Goal: Task Accomplishment & Management: Manage account settings

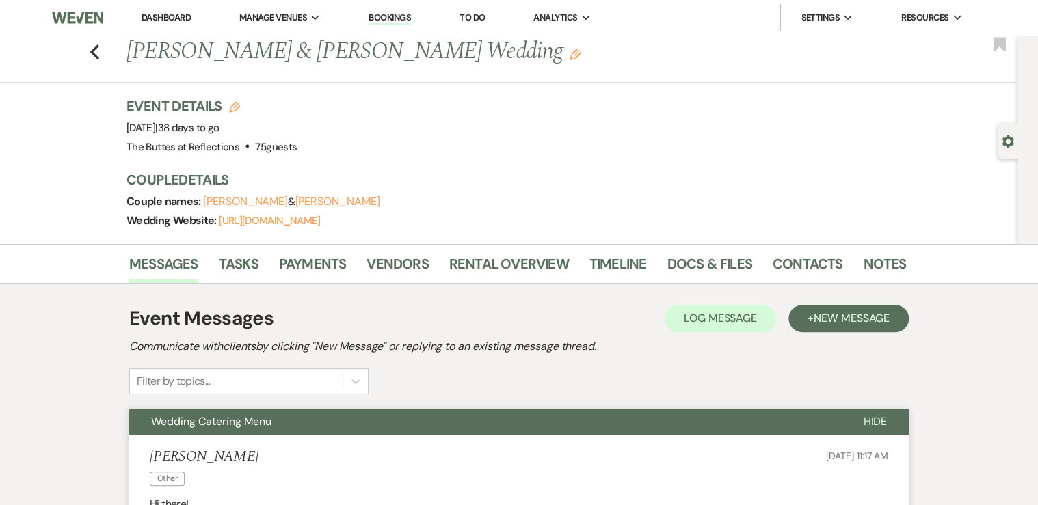
click at [169, 16] on link "Dashboard" at bounding box center [165, 18] width 49 height 12
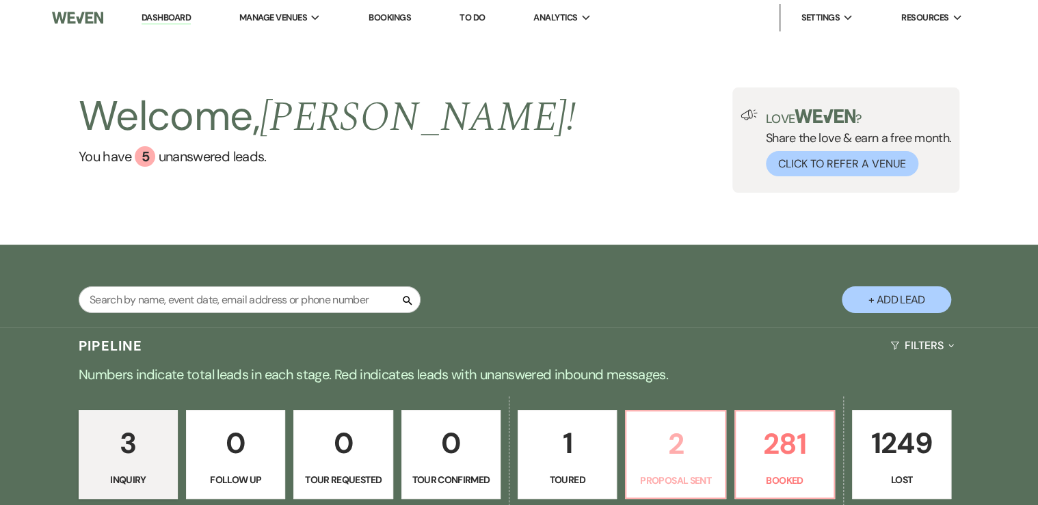
click at [691, 470] on link "2 Proposal Sent" at bounding box center [675, 454] width 100 height 89
select select "6"
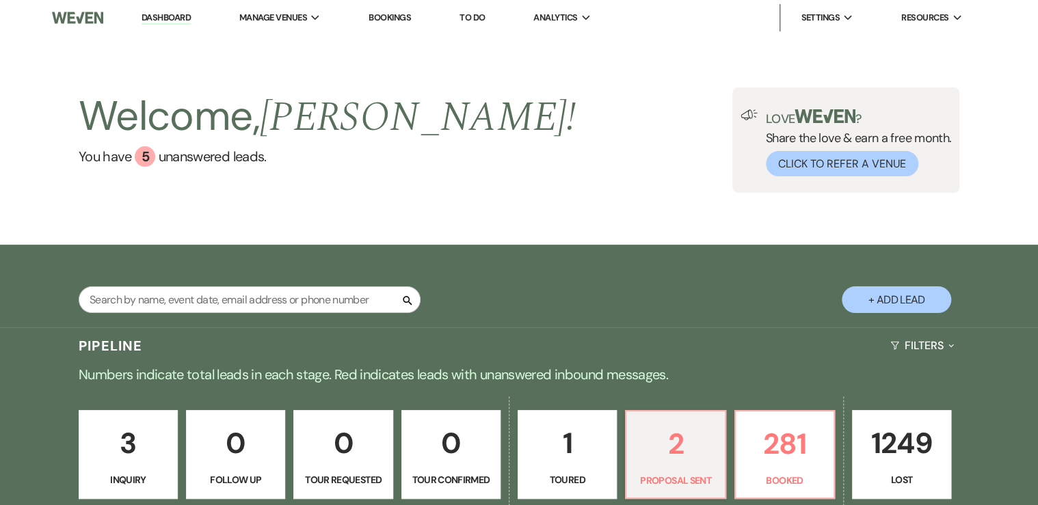
select select "6"
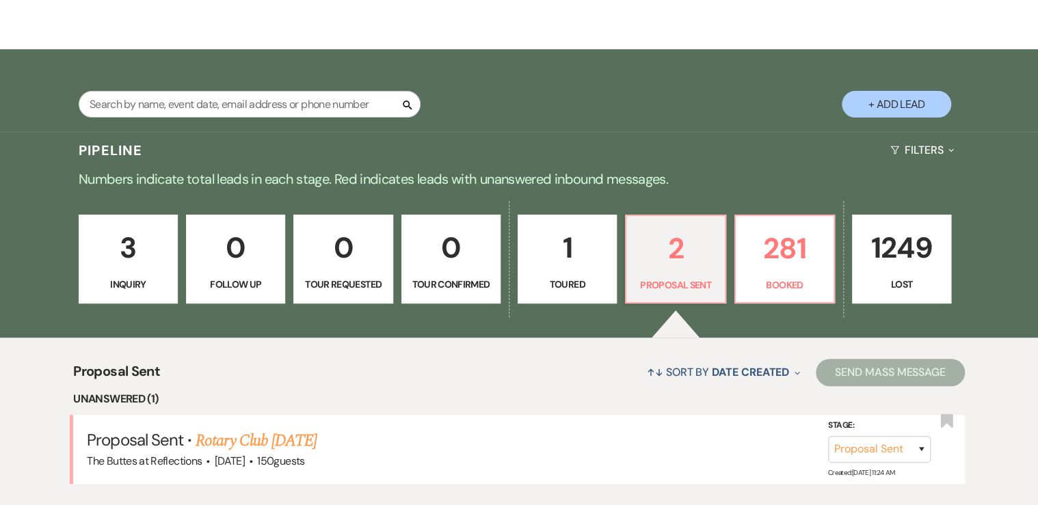
scroll to position [219, 0]
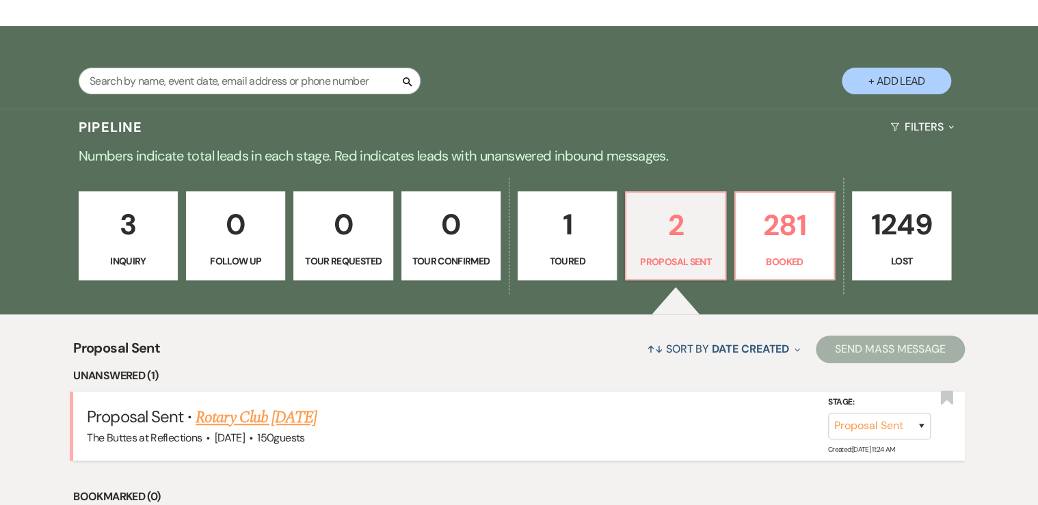
click at [238, 420] on link "Rotary Club [DATE]" at bounding box center [255, 417] width 121 height 25
select select "6"
select select "20"
select select "7"
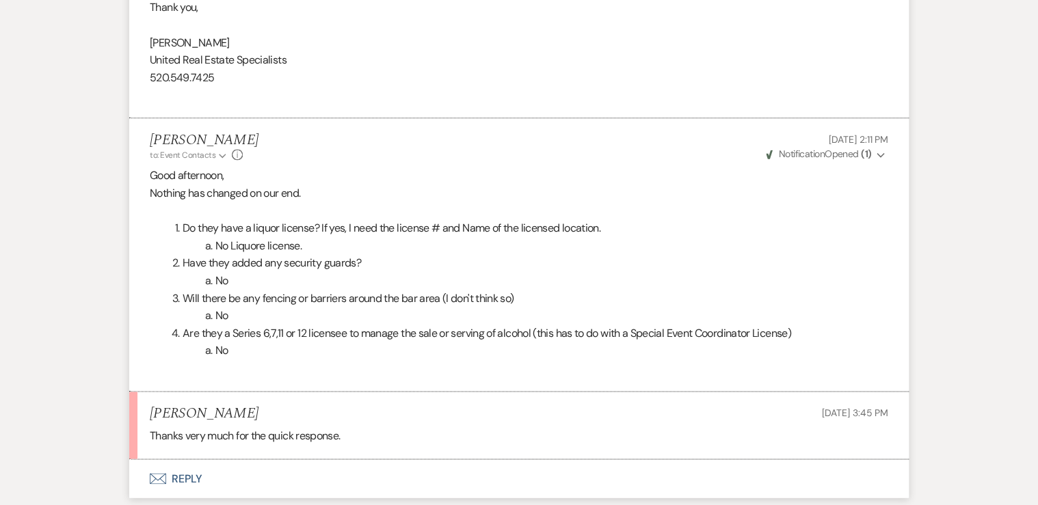
scroll to position [820, 0]
